Goal: Task Accomplishment & Management: Complete application form

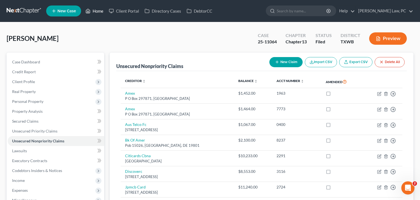
click at [96, 10] on link "Home" at bounding box center [94, 11] width 23 height 10
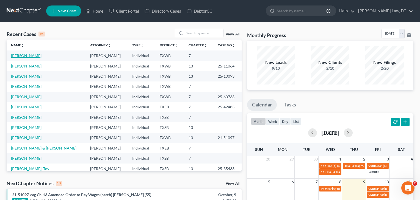
click at [29, 57] on link "[PERSON_NAME]" at bounding box center [26, 55] width 30 height 5
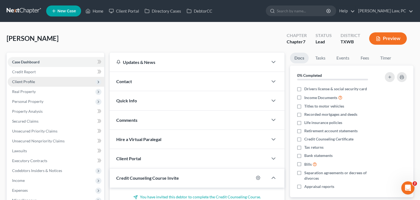
click at [26, 82] on span "Client Profile" at bounding box center [23, 81] width 23 height 5
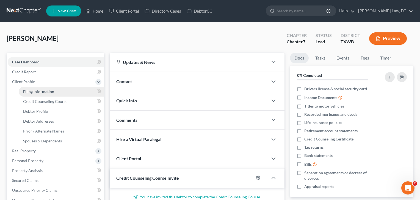
click at [29, 92] on span "Filing Information" at bounding box center [38, 91] width 31 height 5
select select "1"
select select "0"
select select "80"
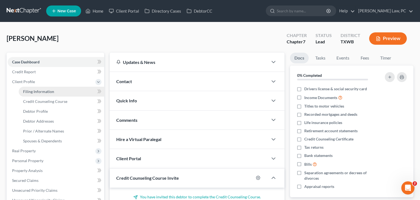
select select "45"
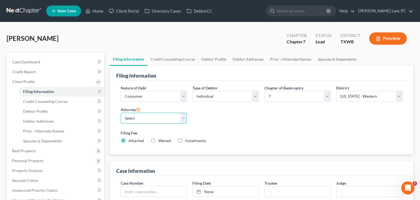
select select "1"
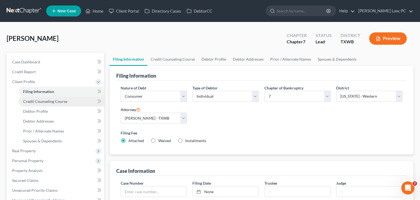
click at [61, 103] on span "Credit Counseling Course" at bounding box center [45, 101] width 44 height 5
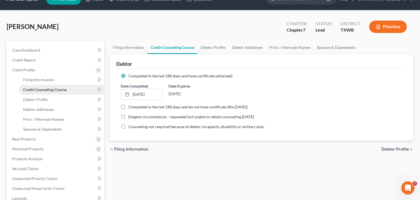
scroll to position [31, 0]
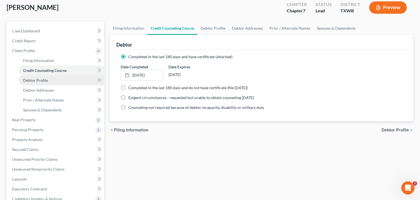
click at [44, 79] on span "Debtor Profile" at bounding box center [35, 80] width 25 height 5
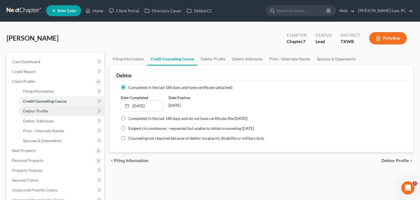
select select "1"
select select "4"
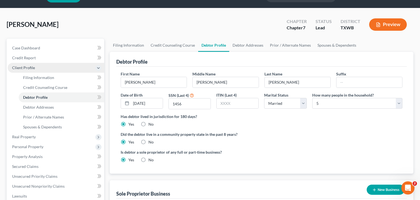
scroll to position [22, 0]
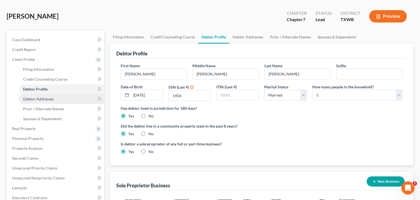
click at [41, 102] on link "Debtor Addresses" at bounding box center [61, 99] width 85 height 10
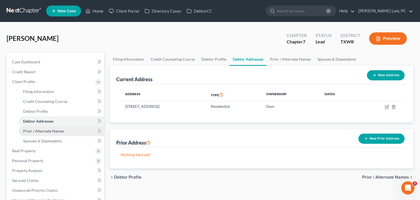
click at [41, 130] on span "Prior / Alternate Names" at bounding box center [43, 131] width 41 height 5
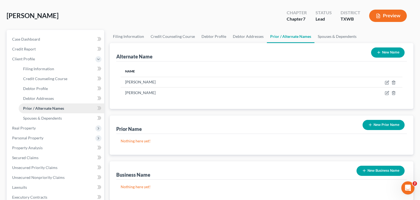
scroll to position [29, 0]
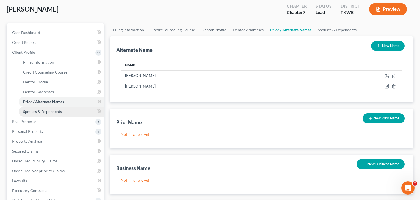
click at [41, 112] on span "Spouses & Dependents" at bounding box center [42, 111] width 39 height 5
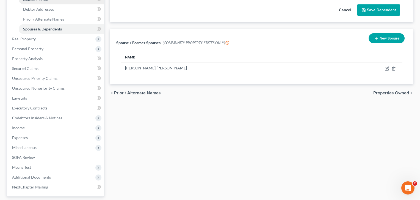
scroll to position [112, 0]
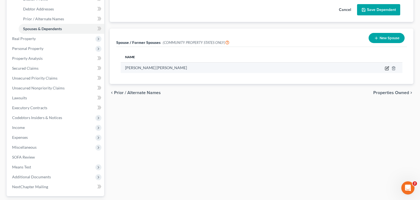
click at [387, 68] on icon "button" at bounding box center [386, 68] width 4 height 4
select select "8"
select select "45"
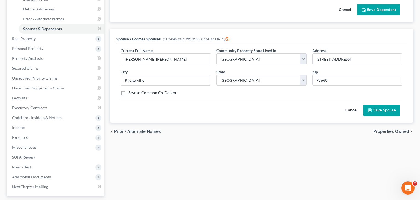
click at [381, 111] on button "Save Spouse" at bounding box center [381, 111] width 37 height 12
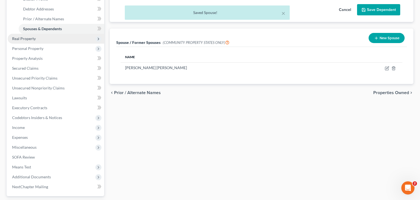
click at [29, 41] on span "Real Property" at bounding box center [56, 39] width 96 height 10
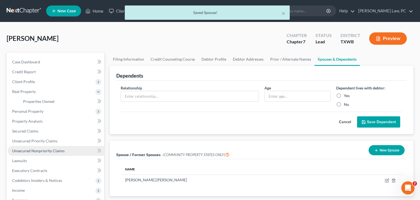
scroll to position [16, 0]
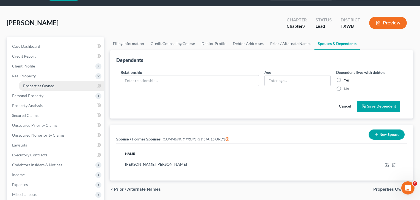
click at [45, 83] on link "Properties Owned" at bounding box center [61, 86] width 85 height 10
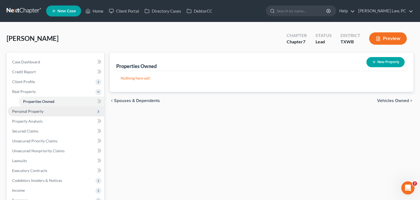
click at [39, 113] on span "Personal Property" at bounding box center [27, 111] width 31 height 5
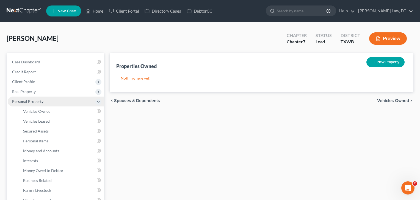
click at [39, 113] on span "Vehicles Owned" at bounding box center [36, 111] width 27 height 5
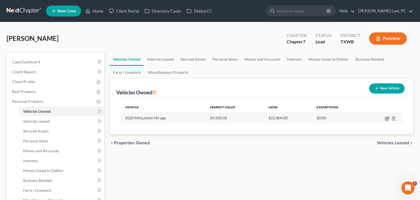
click at [386, 119] on icon "button" at bounding box center [386, 118] width 4 height 4
select select "0"
select select "6"
select select "1"
select select "0"
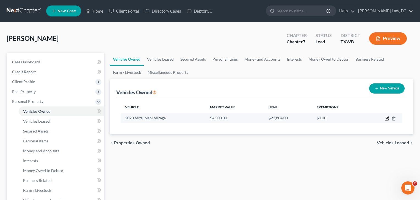
select select "3"
select select "0"
select select "1"
select select "2"
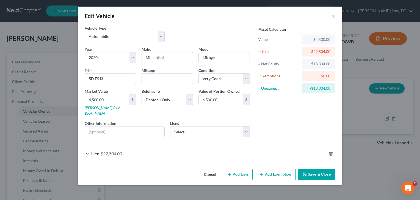
click at [223, 154] on div "Lien $22,804.00" at bounding box center [202, 153] width 248 height 15
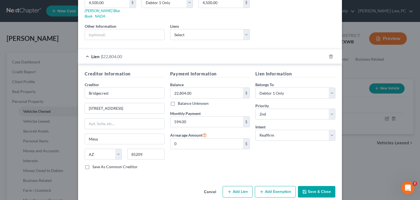
scroll to position [98, 0]
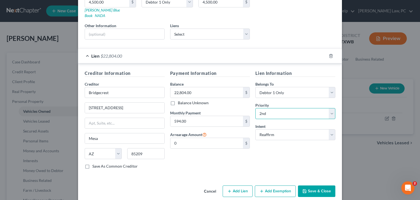
select select "0"
click at [317, 188] on button "Save & Close" at bounding box center [316, 192] width 37 height 12
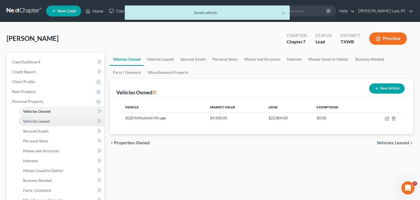
click at [49, 123] on span "Vehicles Leased" at bounding box center [36, 121] width 27 height 5
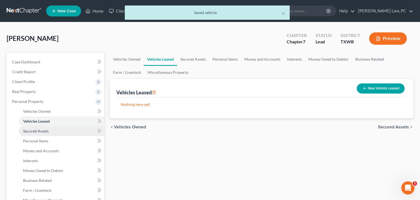
click at [43, 131] on span "Secured Assets" at bounding box center [36, 131] width 26 height 5
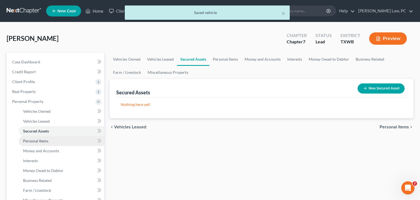
click at [40, 138] on link "Personal Items" at bounding box center [61, 141] width 85 height 10
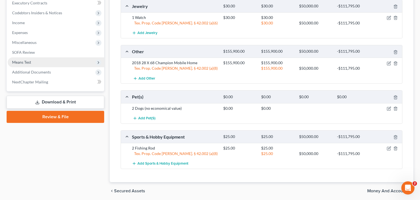
scroll to position [258, 0]
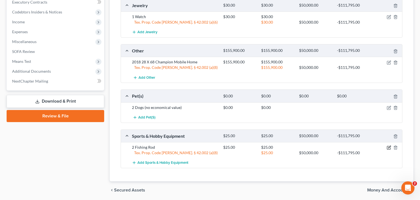
click at [388, 146] on icon "button" at bounding box center [388, 148] width 4 height 4
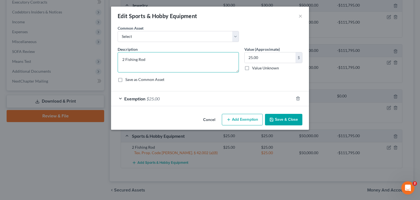
click at [152, 62] on textarea "2 Fishing Rod" at bounding box center [178, 62] width 121 height 20
type textarea "2 Fishing Rods"
click at [287, 116] on button "Save & Close" at bounding box center [283, 120] width 37 height 12
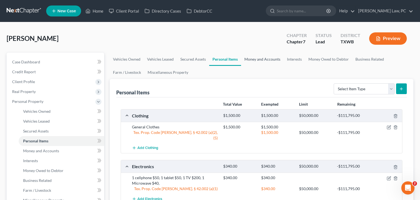
scroll to position [0, 0]
click at [262, 61] on link "Money and Accounts" at bounding box center [262, 59] width 43 height 13
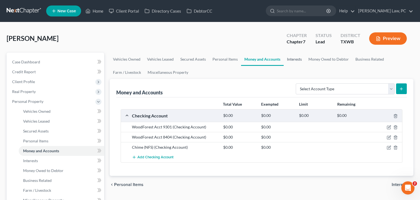
click at [296, 57] on link "Interests" at bounding box center [293, 59] width 21 height 13
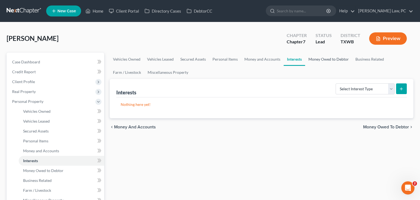
click at [316, 63] on link "Money Owed to Debtor" at bounding box center [328, 59] width 47 height 13
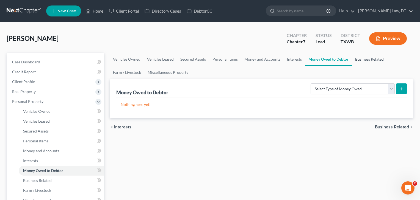
click at [364, 59] on link "Business Related" at bounding box center [368, 59] width 35 height 13
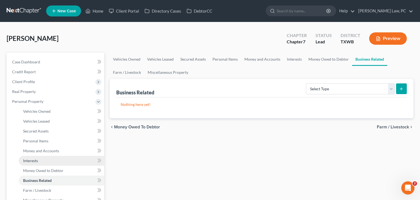
scroll to position [24, 0]
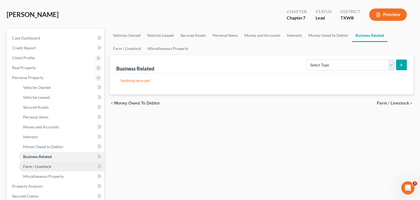
click at [31, 167] on span "Farm / Livestock" at bounding box center [37, 166] width 28 height 5
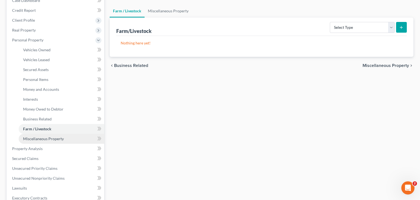
click at [32, 139] on span "Miscellaneous Property" at bounding box center [43, 138] width 41 height 5
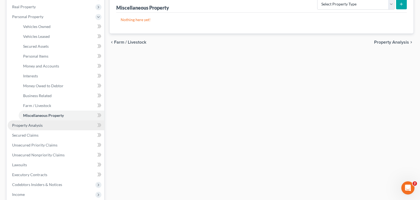
click at [28, 124] on span "Property Analysis" at bounding box center [27, 125] width 30 height 5
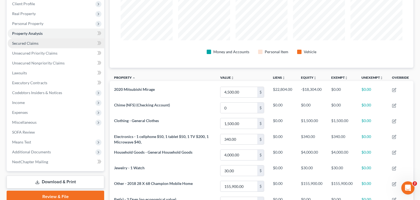
scroll to position [83, 0]
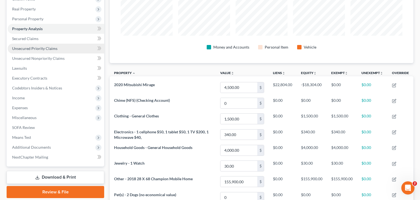
click at [31, 51] on link "Unsecured Priority Claims" at bounding box center [56, 49] width 96 height 10
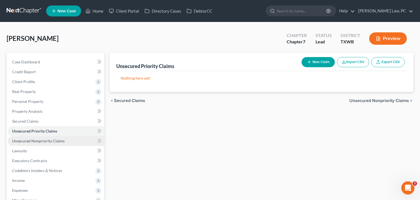
click at [46, 145] on link "Unsecured Nonpriority Claims" at bounding box center [56, 141] width 96 height 10
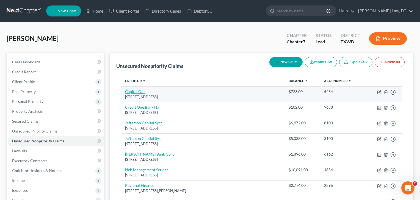
click at [134, 91] on link "Capital One" at bounding box center [135, 91] width 20 height 5
select select "46"
select select "2"
select select "0"
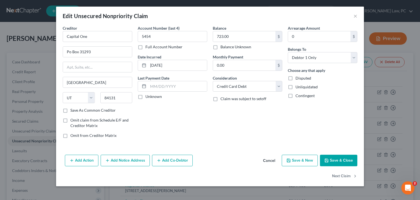
click at [346, 160] on button "Save & Close" at bounding box center [338, 161] width 37 height 12
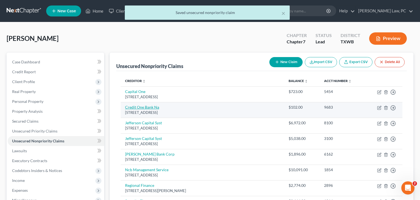
click at [129, 109] on link "Credit One Bank Na" at bounding box center [142, 107] width 34 height 5
select select "31"
select select "2"
select select "0"
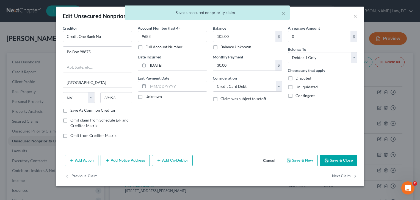
click at [333, 163] on button "Save & Close" at bounding box center [338, 161] width 37 height 12
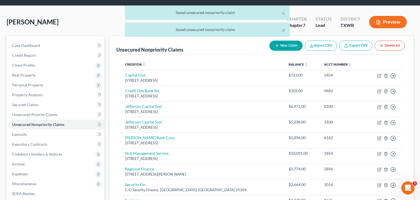
scroll to position [45, 0]
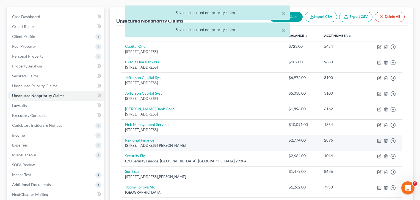
click at [150, 140] on link "Regional Finance" at bounding box center [139, 140] width 29 height 5
select select "42"
select select "10"
select select "0"
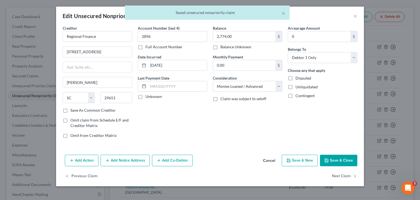
click at [343, 163] on button "Save & Close" at bounding box center [338, 161] width 37 height 12
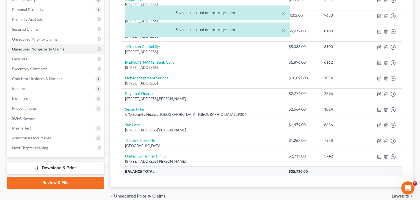
scroll to position [103, 0]
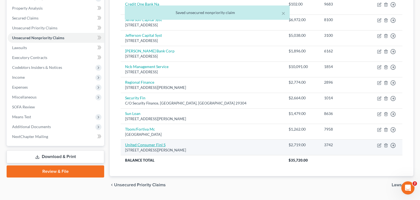
click at [147, 142] on link "United Consumer Finl S" at bounding box center [145, 144] width 40 height 5
select select "36"
select select "1"
select select "0"
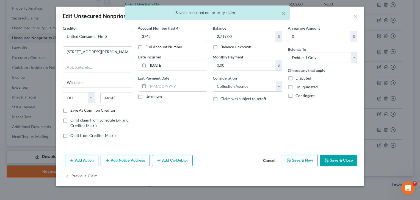
click at [336, 160] on button "Save & Close" at bounding box center [338, 161] width 37 height 12
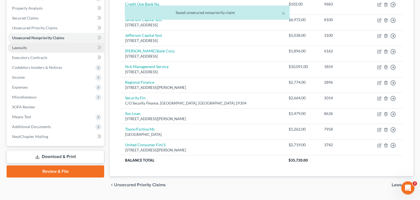
click at [37, 49] on link "Lawsuits" at bounding box center [56, 48] width 96 height 10
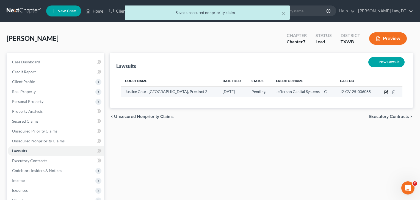
click at [387, 91] on icon "button" at bounding box center [386, 92] width 4 height 4
select select "45"
select select "0"
select select "4"
select select "45"
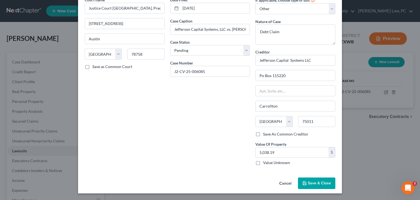
scroll to position [28, 0]
click at [321, 184] on span "Save & Close" at bounding box center [319, 183] width 23 height 5
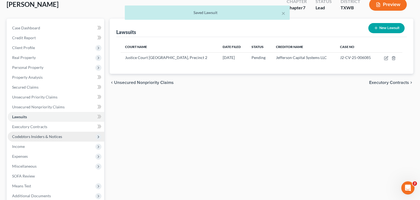
scroll to position [54, 0]
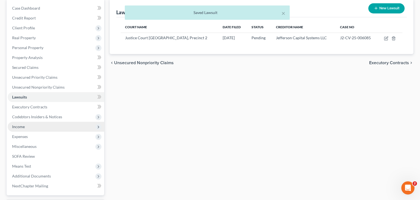
click at [17, 128] on span "Income" at bounding box center [18, 126] width 13 height 5
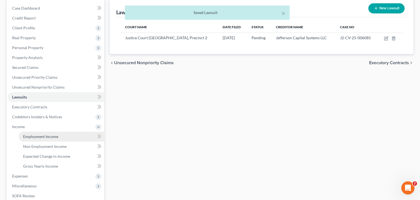
click at [38, 137] on span "Employment Income" at bounding box center [40, 136] width 35 height 5
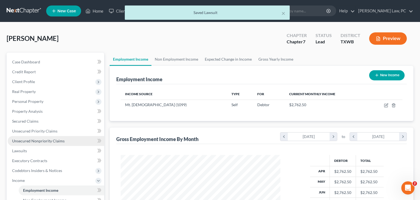
scroll to position [274456, 274384]
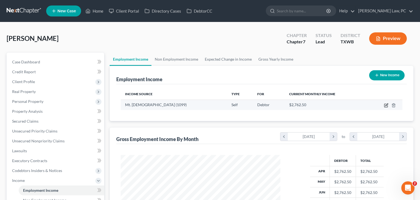
click at [386, 105] on icon "button" at bounding box center [386, 105] width 2 height 2
select select "1"
select select "45"
select select "2"
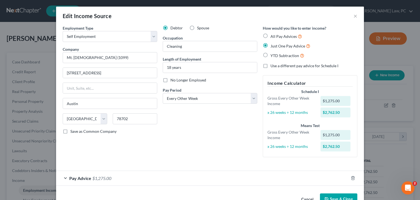
click at [261, 178] on div "Pay Advice $1,275.00" at bounding box center [202, 178] width 292 height 15
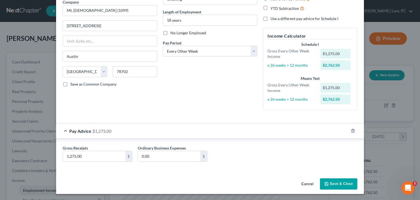
scroll to position [47, 0]
click at [348, 188] on button "Save & Close" at bounding box center [338, 185] width 37 height 12
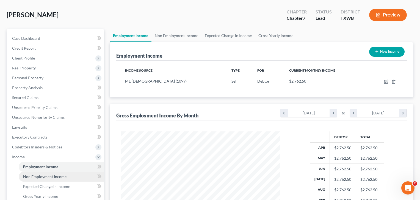
click at [47, 174] on link "Non Employment Income" at bounding box center [61, 177] width 85 height 10
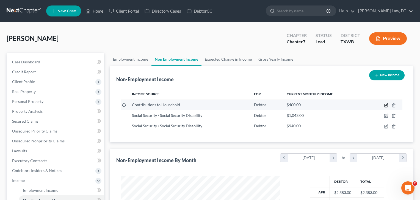
click at [386, 107] on icon "button" at bounding box center [385, 105] width 3 height 3
select select "8"
select select "0"
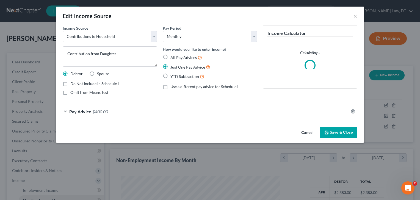
click at [346, 131] on button "Save & Close" at bounding box center [338, 133] width 37 height 12
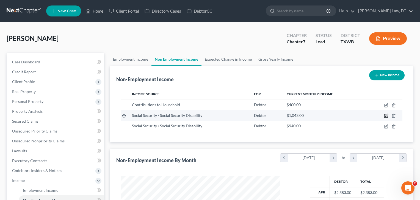
click at [385, 116] on icon "button" at bounding box center [386, 116] width 4 height 4
select select "4"
select select "0"
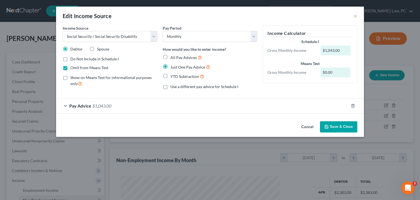
click at [342, 129] on button "Save & Close" at bounding box center [338, 127] width 37 height 12
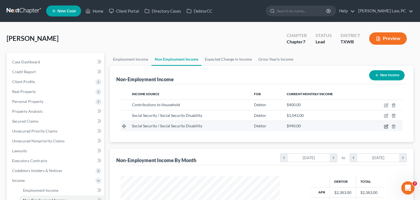
click at [386, 127] on icon "button" at bounding box center [386, 126] width 4 height 4
select select "4"
select select "0"
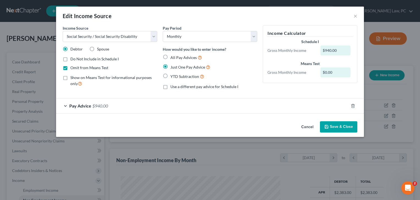
click at [97, 49] on label "Spouse" at bounding box center [103, 48] width 12 height 5
click at [99, 49] on input "Spouse" at bounding box center [101, 48] width 4 height 4
radio input "true"
click at [346, 126] on button "Save & Close" at bounding box center [338, 127] width 37 height 12
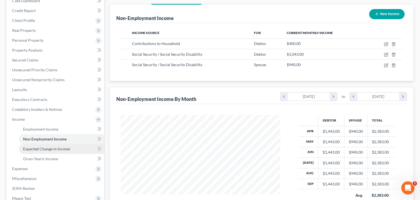
click at [46, 147] on span "Expected Change in Income" at bounding box center [46, 149] width 47 height 5
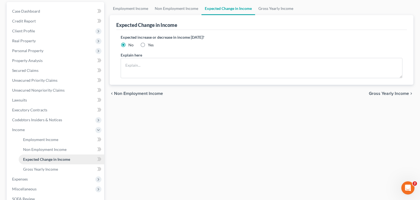
scroll to position [58, 0]
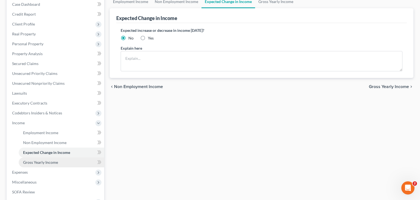
click at [34, 163] on span "Gross Yearly Income" at bounding box center [40, 162] width 35 height 5
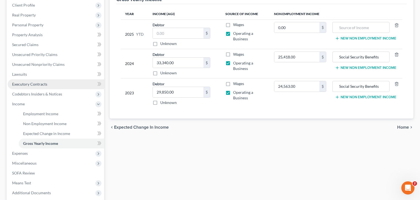
scroll to position [103, 0]
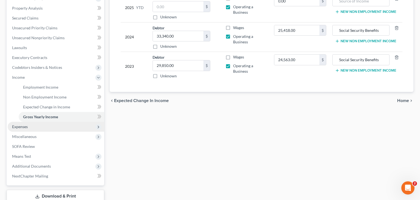
click at [18, 128] on span "Expenses" at bounding box center [20, 126] width 16 height 5
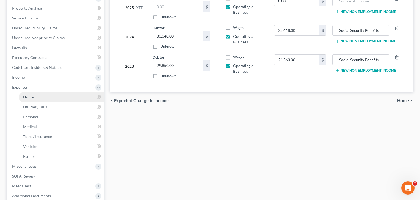
click at [29, 99] on span "Home" at bounding box center [28, 97] width 10 height 5
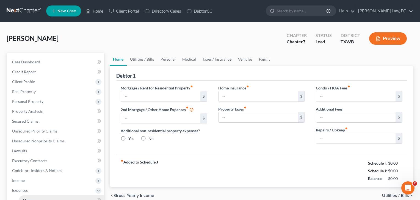
type input "1,238.00"
type input "800.00"
radio input "true"
type input "0.00"
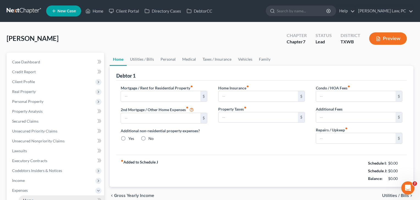
type input "0.00"
type input "100.00"
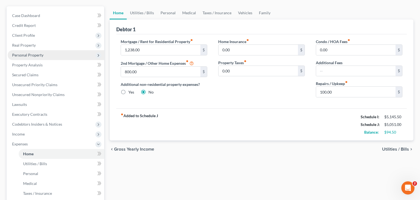
scroll to position [70, 0]
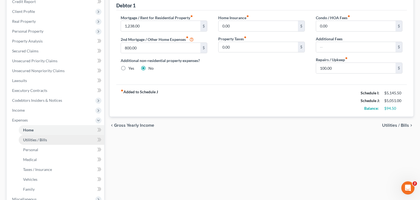
click at [35, 136] on link "Utilities / Bills" at bounding box center [61, 140] width 85 height 10
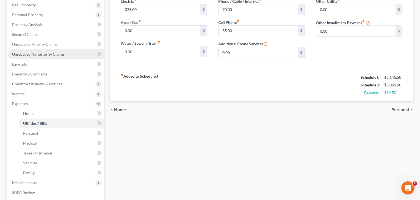
scroll to position [87, 0]
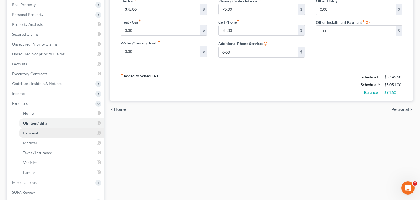
click at [28, 134] on span "Personal" at bounding box center [30, 133] width 15 height 5
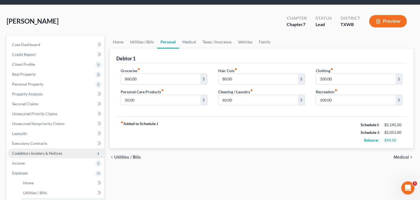
scroll to position [46, 0]
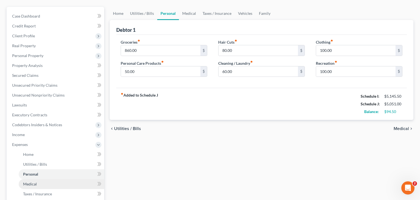
click at [30, 185] on span "Medical" at bounding box center [30, 184] width 14 height 5
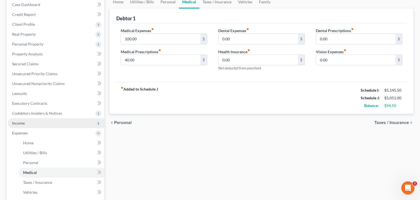
scroll to position [85, 0]
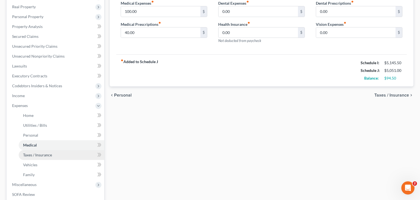
click at [23, 156] on link "Taxes / Insurance" at bounding box center [61, 155] width 85 height 10
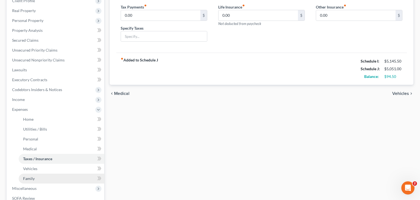
scroll to position [88, 0]
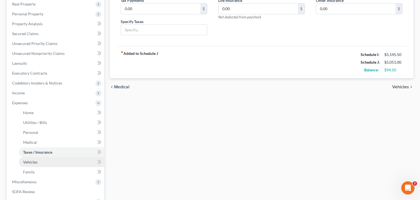
click at [22, 164] on link "Vehicles" at bounding box center [61, 162] width 85 height 10
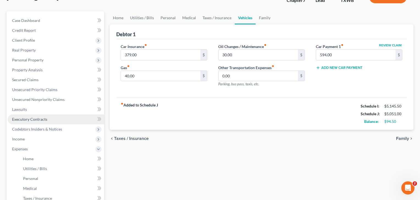
scroll to position [42, 0]
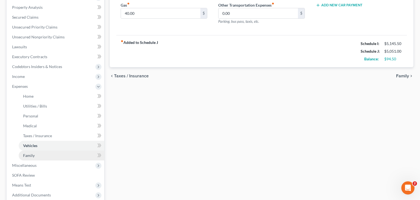
click at [23, 156] on link "Family" at bounding box center [61, 156] width 85 height 10
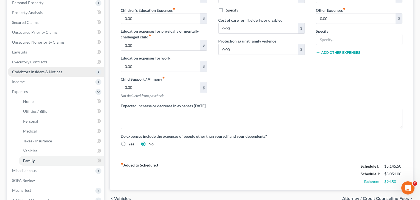
scroll to position [106, 0]
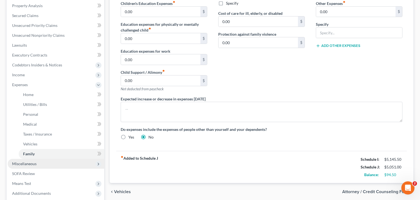
click at [23, 164] on span "Miscellaneous" at bounding box center [24, 163] width 24 height 5
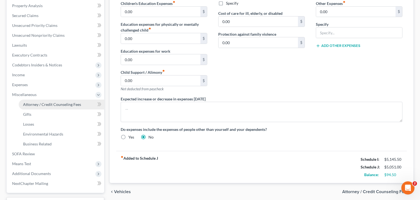
click at [36, 106] on span "Attorney / Credit Counseling Fees" at bounding box center [52, 104] width 58 height 5
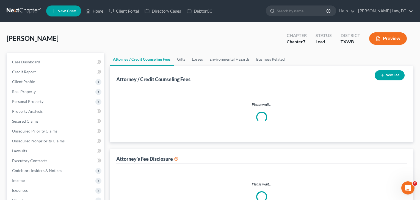
select select "4"
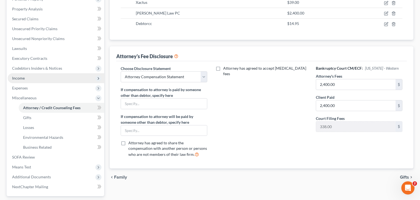
scroll to position [103, 0]
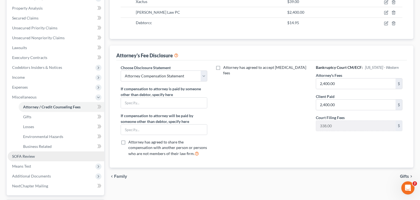
click at [32, 155] on span "SOFA Review" at bounding box center [23, 156] width 23 height 5
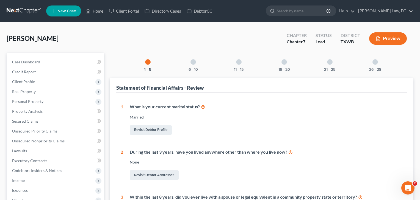
click at [192, 64] on div at bounding box center [192, 61] width 5 height 5
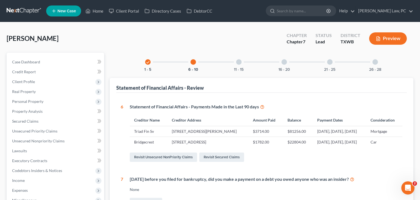
click at [235, 62] on div "11 - 15" at bounding box center [238, 62] width 19 height 19
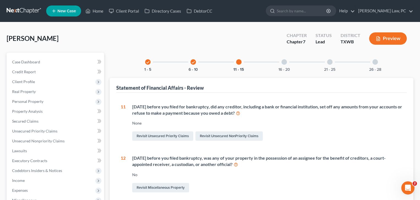
click at [288, 66] on div "16 - 20" at bounding box center [284, 62] width 19 height 19
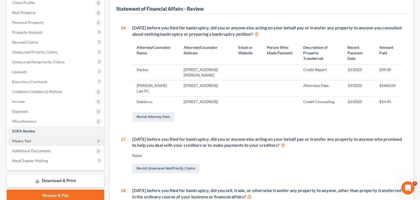
click at [26, 141] on span "Means Test" at bounding box center [21, 141] width 19 height 5
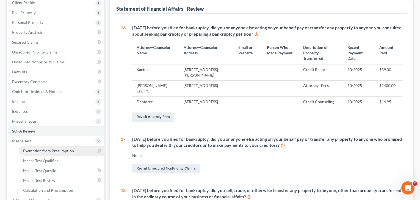
click at [30, 151] on span "Exemption from Presumption" at bounding box center [48, 151] width 51 height 5
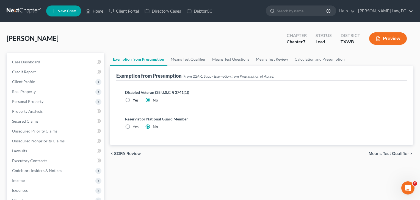
click at [374, 154] on span "Means Test Qualifier" at bounding box center [388, 154] width 40 height 4
